Goal: Navigation & Orientation: Understand site structure

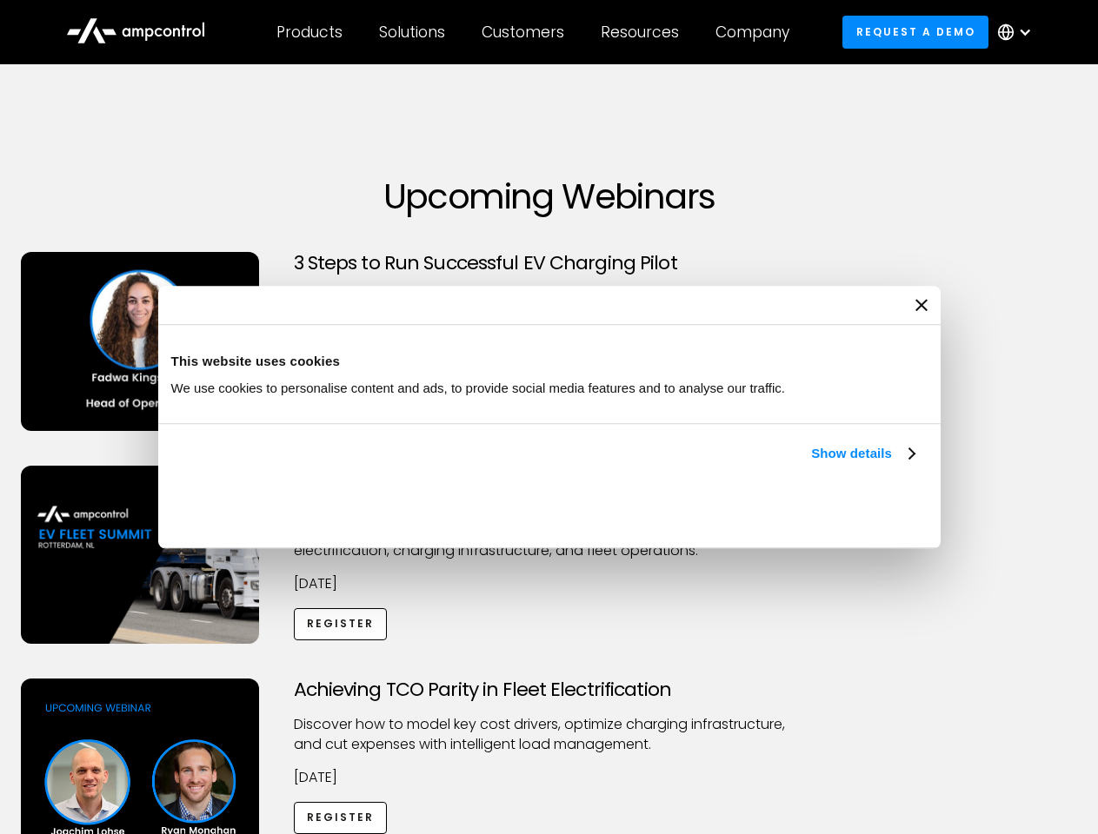
click at [811, 464] on link "Show details" at bounding box center [862, 453] width 103 height 21
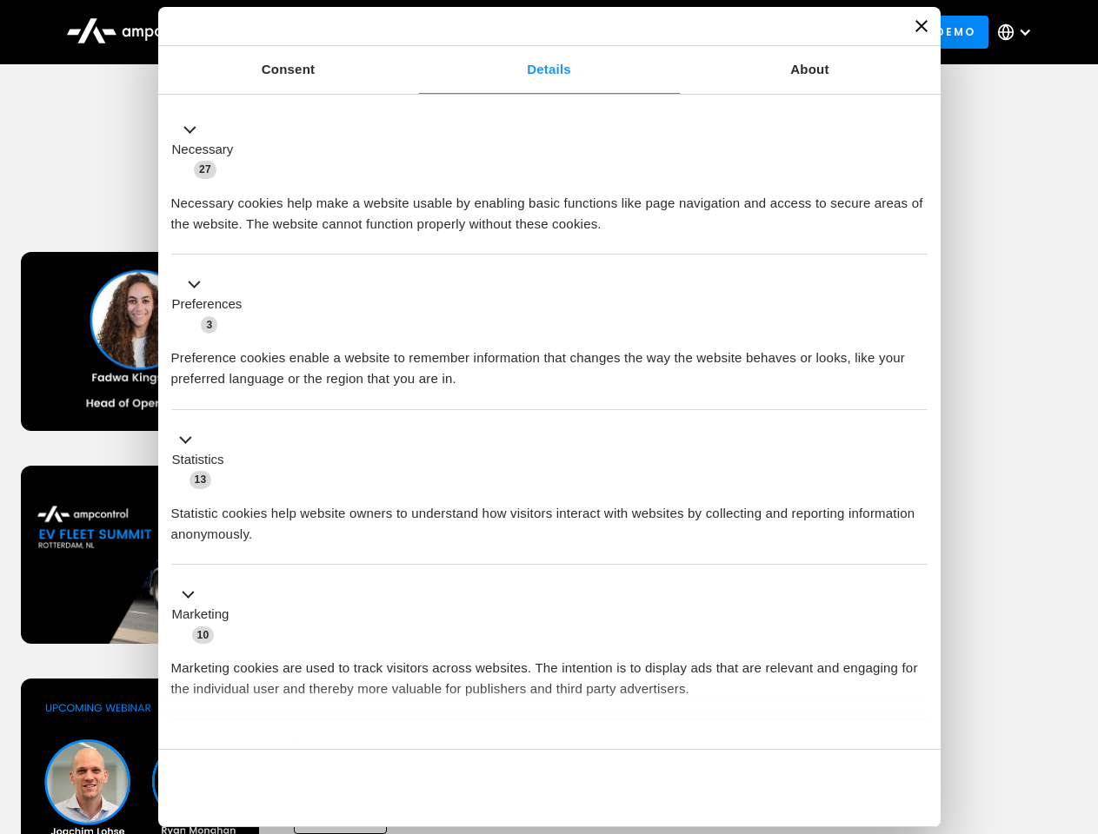
click at [916, 235] on div "Necessary cookies help make a website usable by enabling basic functions like p…" at bounding box center [549, 207] width 756 height 55
click at [1079, 701] on div "Achieving TCO Parity in Fleet Electrification Discover how to model key cost dr…" at bounding box center [549, 815] width 1092 height 273
click at [535, 32] on div "Customers" at bounding box center [523, 32] width 83 height 19
click at [309, 32] on div "Products" at bounding box center [309, 32] width 66 height 19
click at [413, 32] on div "Solutions" at bounding box center [412, 32] width 66 height 19
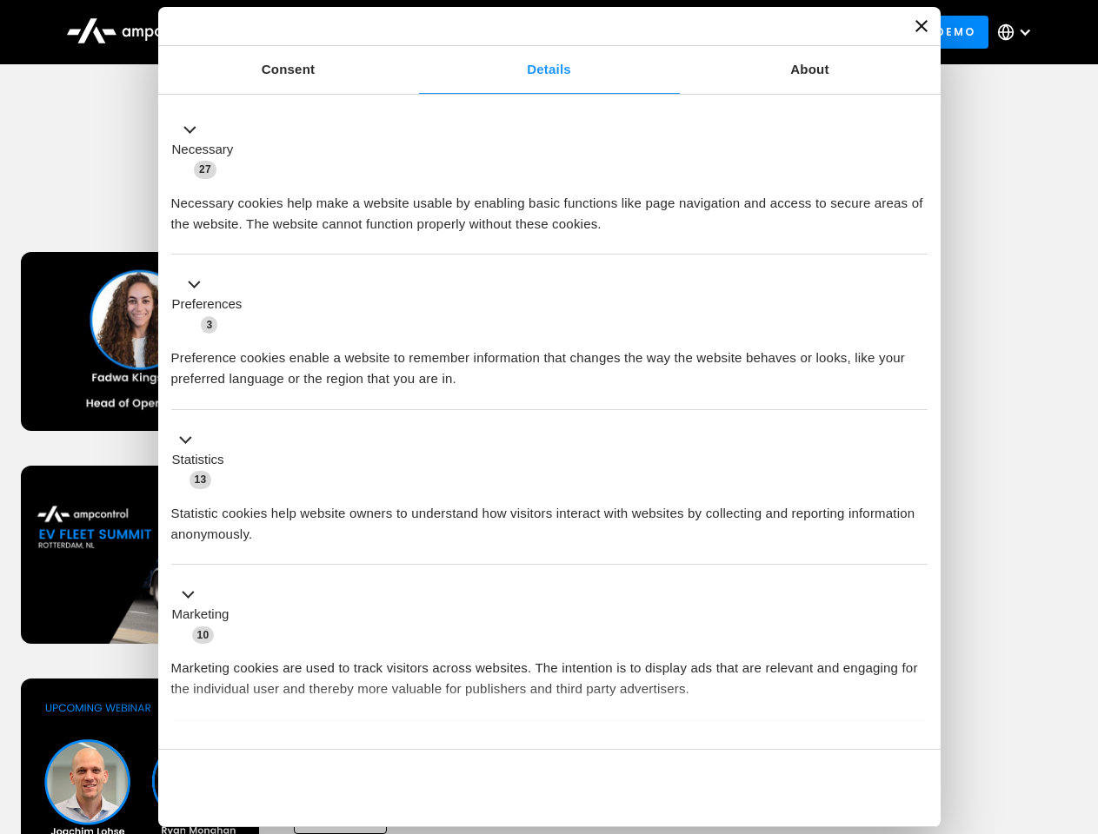
click at [526, 32] on div "Customers" at bounding box center [523, 32] width 83 height 19
click at [643, 32] on div "Resources" at bounding box center [640, 32] width 78 height 19
click at [758, 32] on div "Company" at bounding box center [752, 32] width 74 height 19
click at [1019, 32] on div at bounding box center [1025, 32] width 14 height 14
